Goal: Transaction & Acquisition: Obtain resource

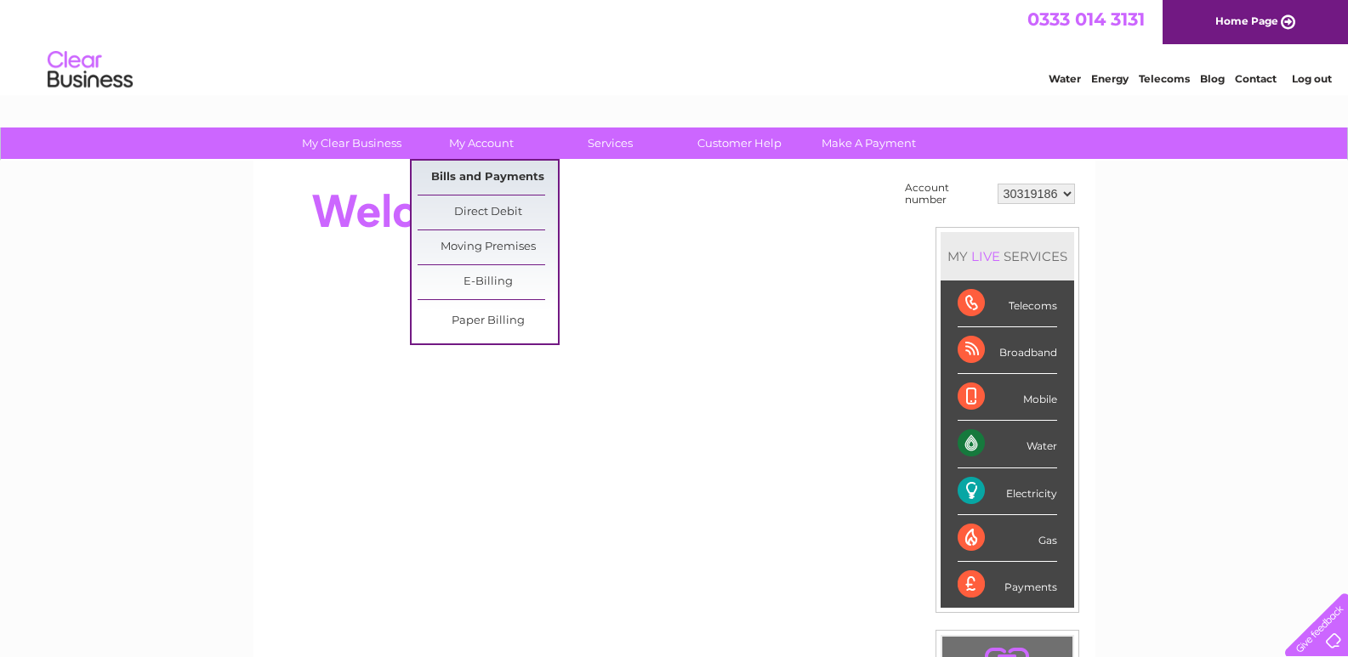
click at [501, 168] on link "Bills and Payments" at bounding box center [487, 178] width 140 height 34
click at [478, 169] on link "Bills and Payments" at bounding box center [487, 178] width 140 height 34
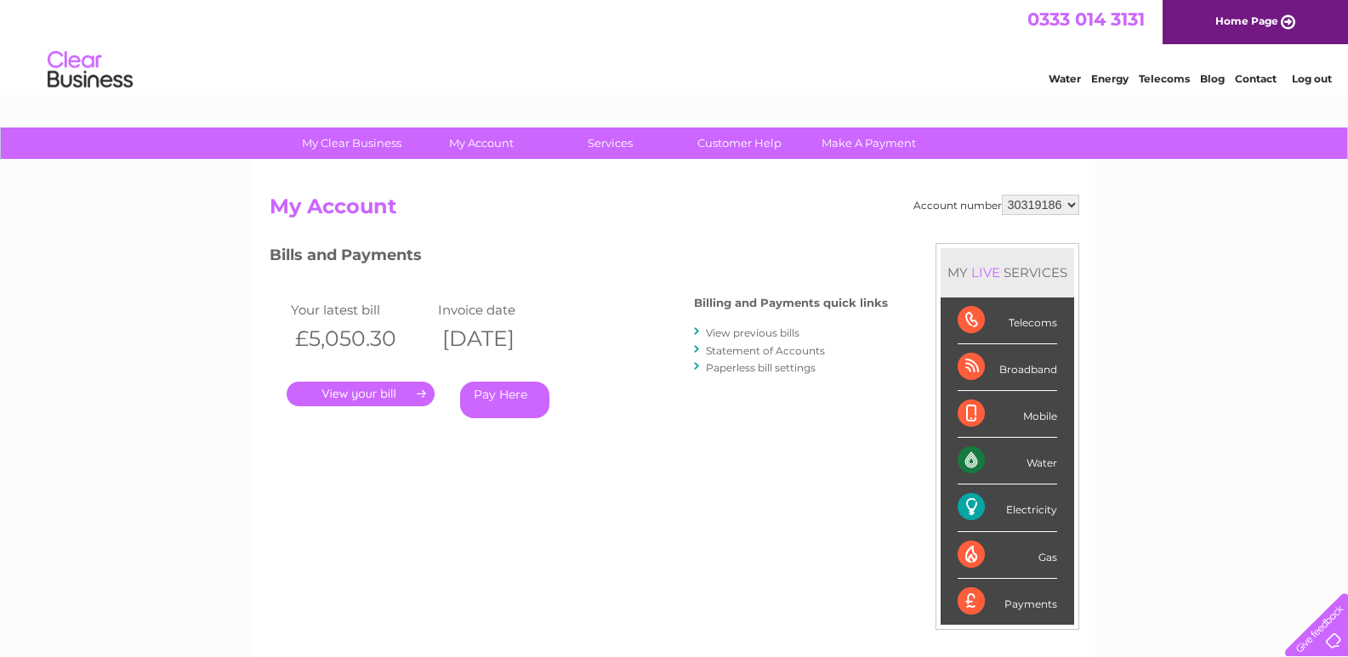
click at [389, 395] on link "." at bounding box center [361, 394] width 148 height 25
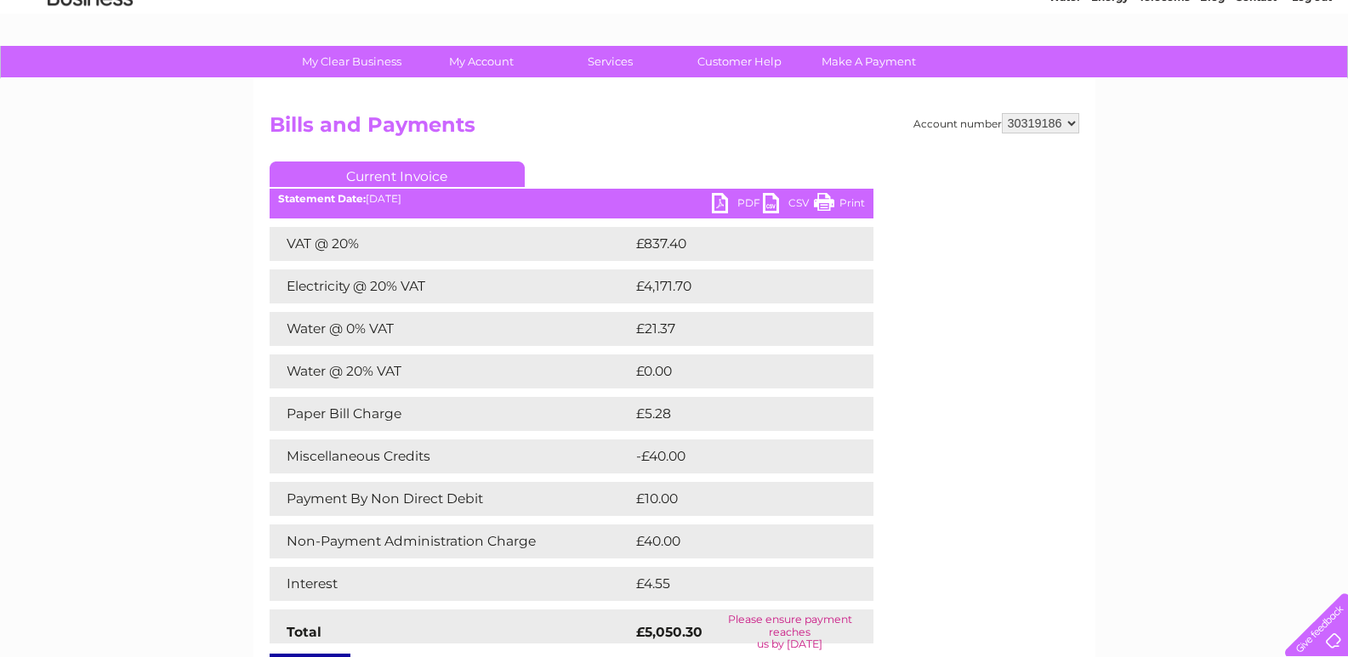
scroll to position [86, 0]
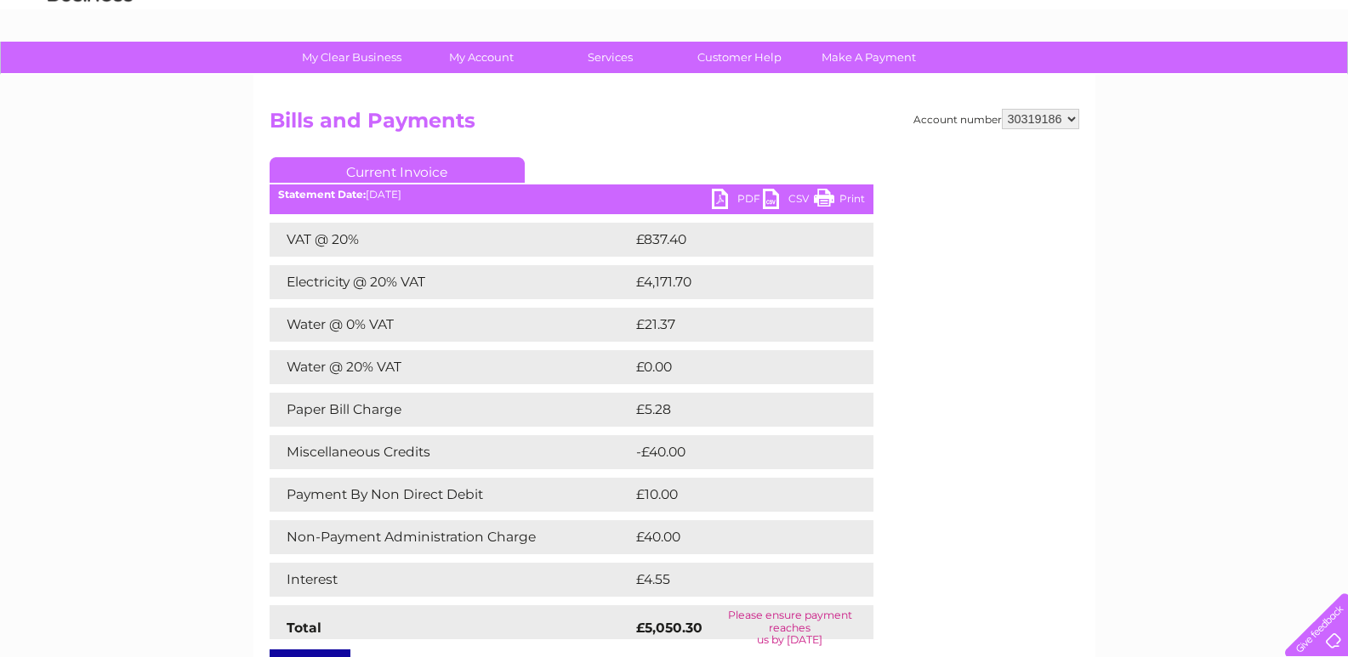
click at [732, 197] on link "PDF" at bounding box center [737, 201] width 51 height 25
